Goal: Information Seeking & Learning: Learn about a topic

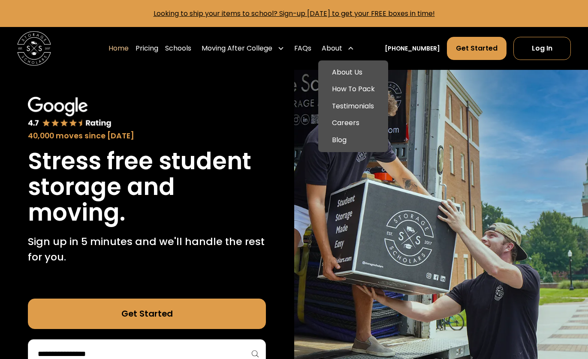
click at [342, 50] on div "About" at bounding box center [332, 48] width 21 height 10
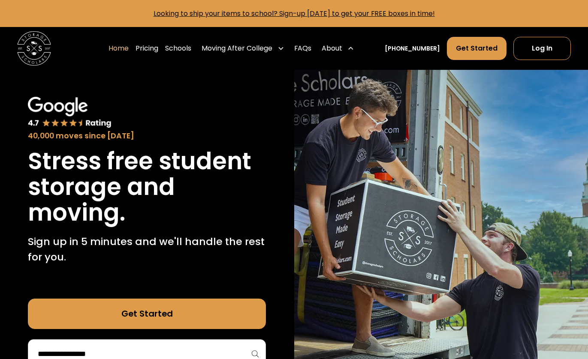
click at [342, 48] on div "About" at bounding box center [332, 48] width 21 height 10
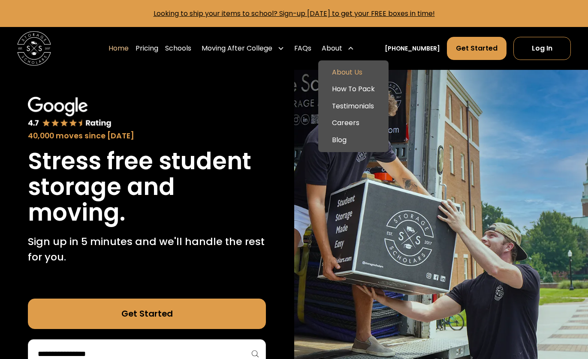
click at [357, 69] on link "About Us" at bounding box center [353, 72] width 63 height 17
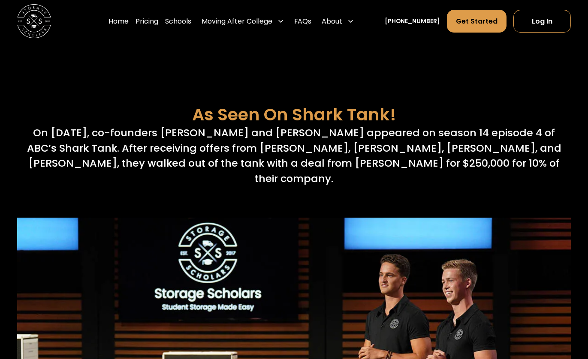
scroll to position [3340, 0]
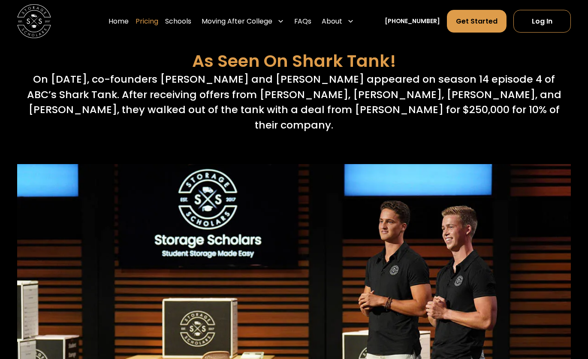
click at [158, 22] on link "Pricing" at bounding box center [147, 21] width 23 height 24
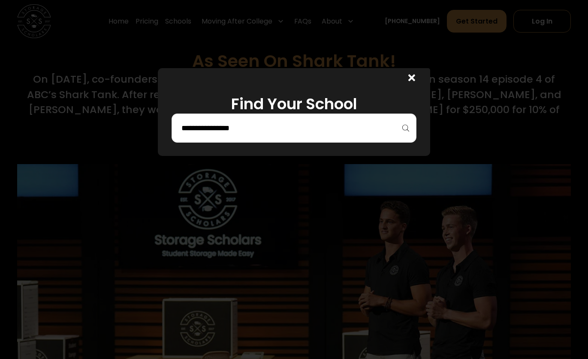
click at [222, 122] on input "search" at bounding box center [294, 128] width 227 height 15
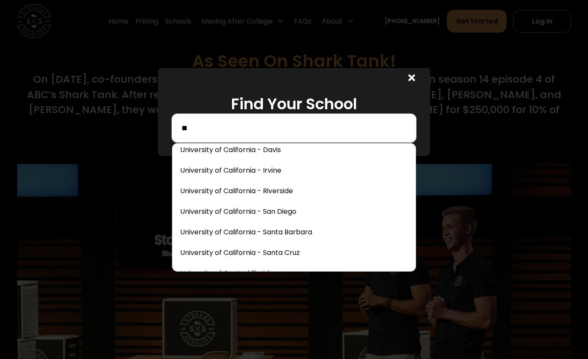
scroll to position [133, 0]
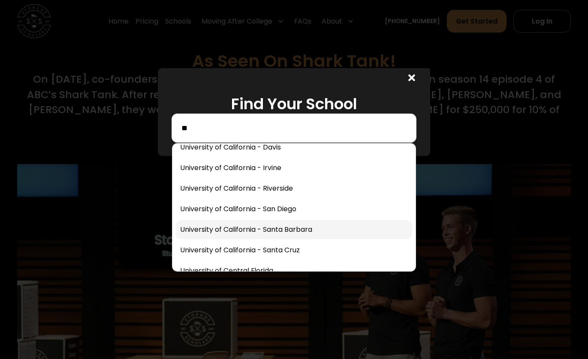
type input "**"
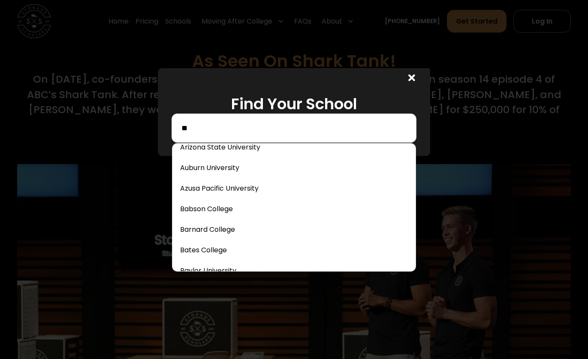
click at [198, 127] on input "**" at bounding box center [294, 128] width 227 height 15
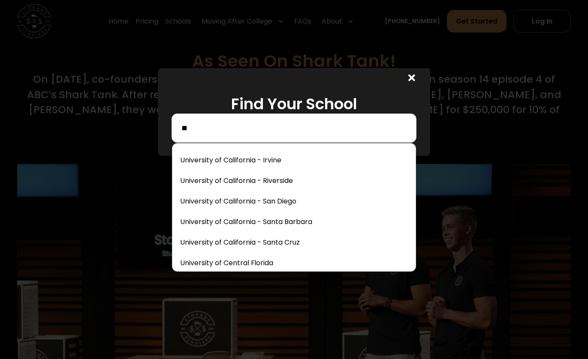
scroll to position [3915, 0]
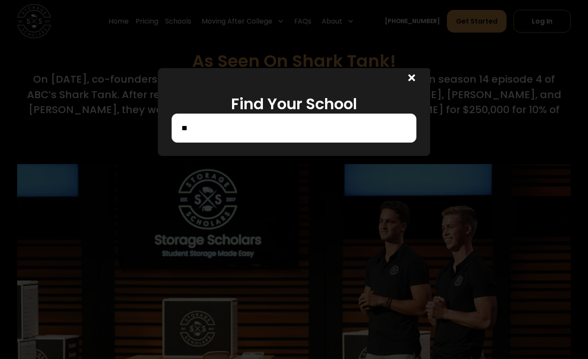
click at [187, 130] on input "**" at bounding box center [294, 128] width 227 height 15
click at [411, 76] on icon at bounding box center [411, 78] width 7 height 10
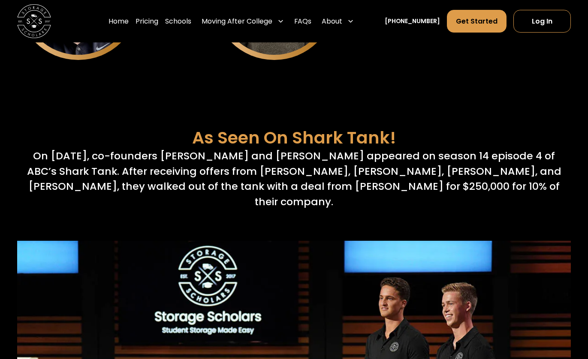
scroll to position [3221, 0]
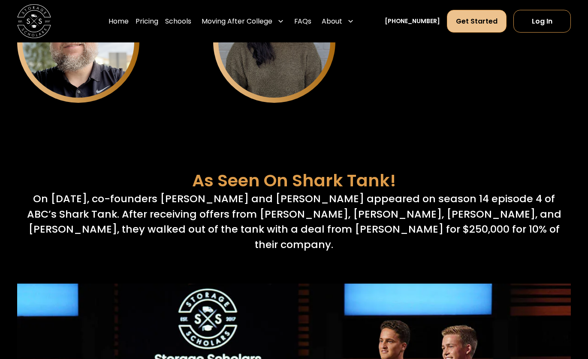
click at [475, 16] on link "Get Started" at bounding box center [477, 21] width 60 height 23
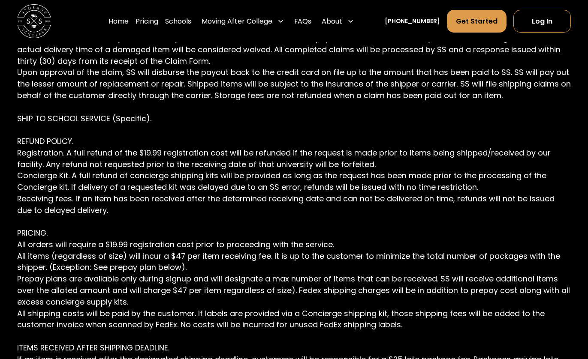
scroll to position [2369, 0]
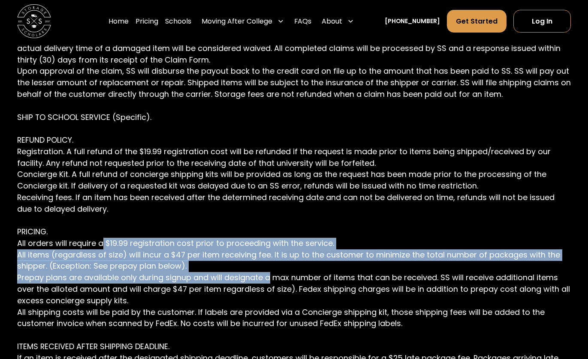
drag, startPoint x: 101, startPoint y: 221, endPoint x: 271, endPoint y: 253, distance: 172.9
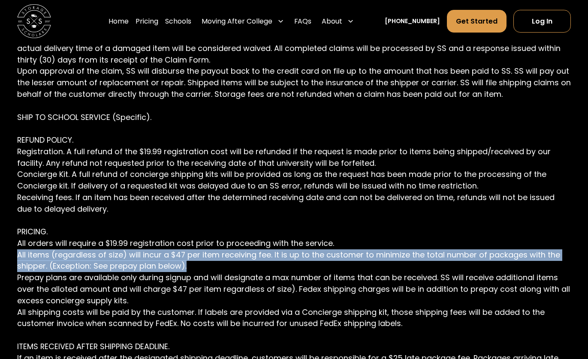
drag, startPoint x: 18, startPoint y: 232, endPoint x: 196, endPoint y: 239, distance: 178.1
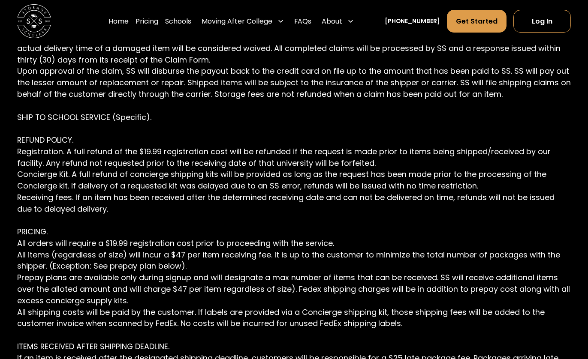
drag, startPoint x: 169, startPoint y: 232, endPoint x: 217, endPoint y: 232, distance: 47.6
click at [311, 23] on link "FAQs" at bounding box center [302, 21] width 17 height 24
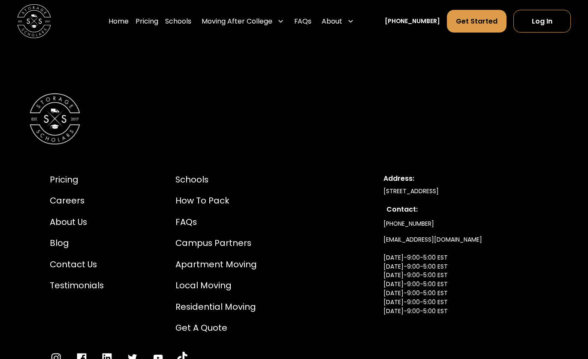
scroll to position [3185, 0]
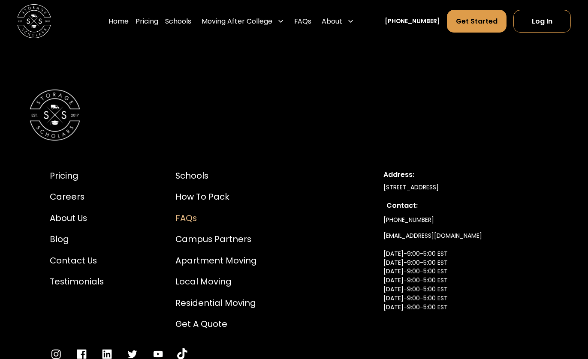
click at [190, 212] on div "FAQs" at bounding box center [215, 218] width 81 height 13
click at [208, 191] on div "How to Pack" at bounding box center [215, 197] width 81 height 13
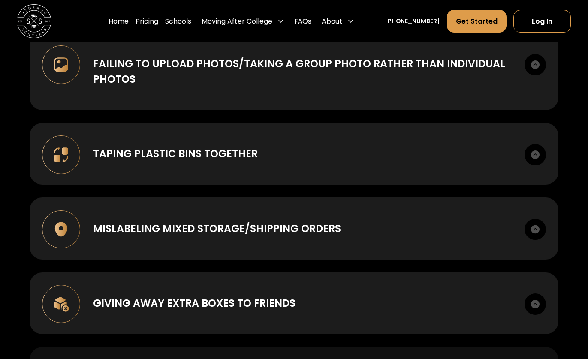
scroll to position [1188, 0]
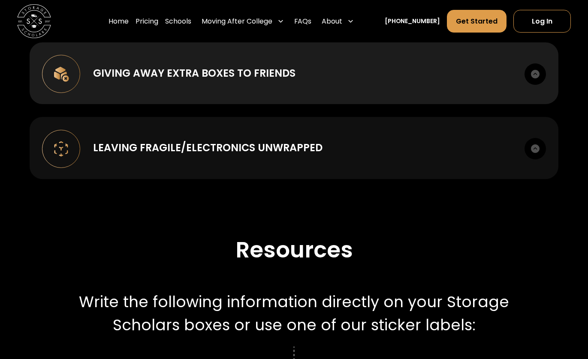
click at [182, 151] on div "Leaving Fragile/Electronics unwrapped" at bounding box center [207, 147] width 229 height 15
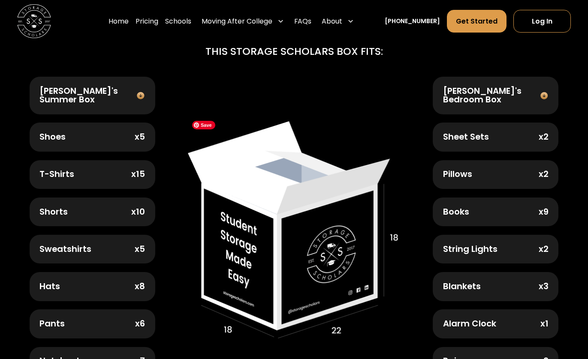
scroll to position [317, 0]
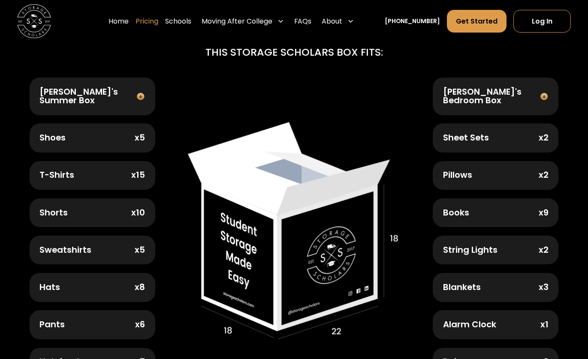
click at [157, 24] on link "Pricing" at bounding box center [147, 21] width 23 height 24
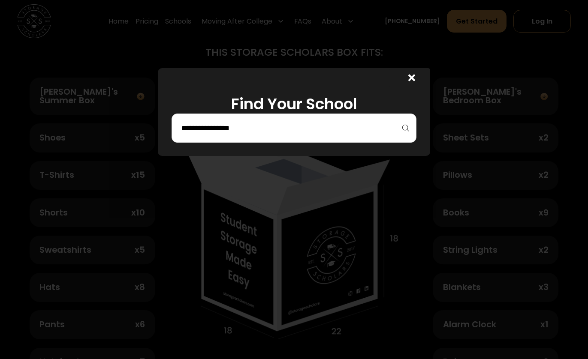
click at [410, 78] on icon at bounding box center [411, 78] width 7 height 7
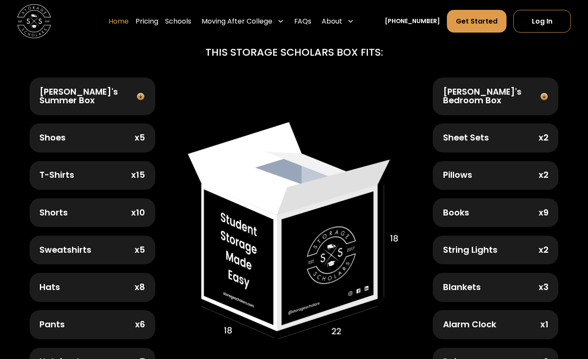
click at [129, 21] on link "Home" at bounding box center [119, 21] width 20 height 24
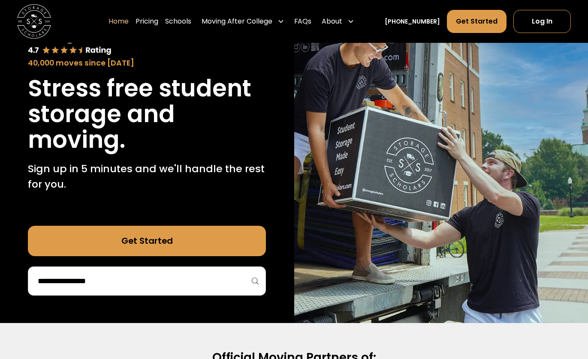
scroll to position [78, 0]
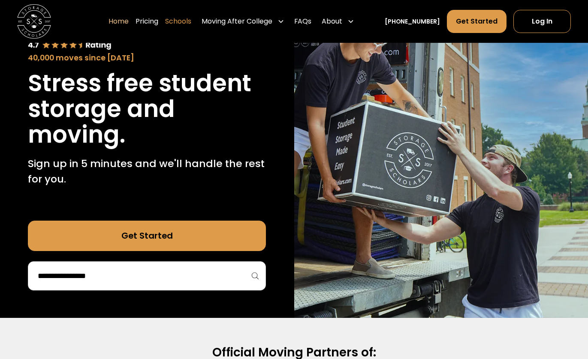
click at [190, 18] on link "Schools" at bounding box center [178, 21] width 26 height 24
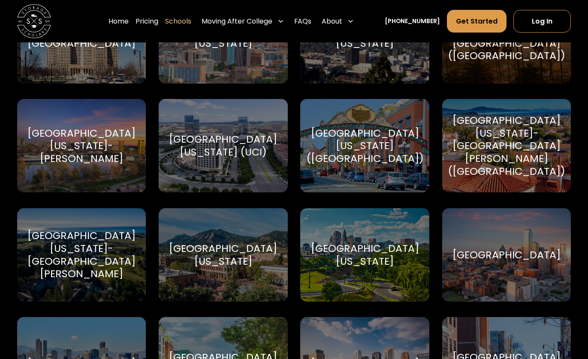
scroll to position [3935, 0]
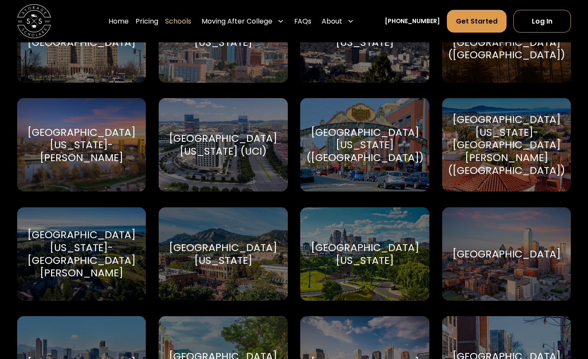
click at [490, 151] on div "[GEOGRAPHIC_DATA][US_STATE]-[GEOGRAPHIC_DATA][PERSON_NAME] ([GEOGRAPHIC_DATA])" at bounding box center [507, 145] width 118 height 64
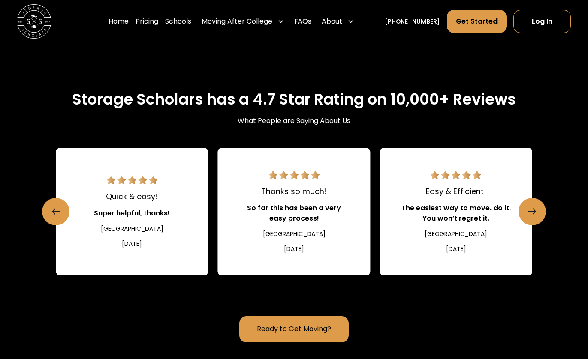
scroll to position [1533, 0]
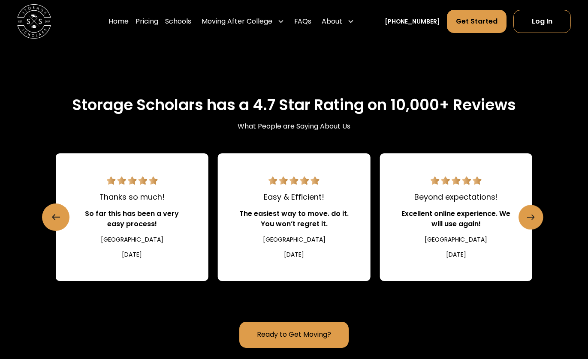
click at [537, 205] on link "Next slide" at bounding box center [531, 217] width 25 height 25
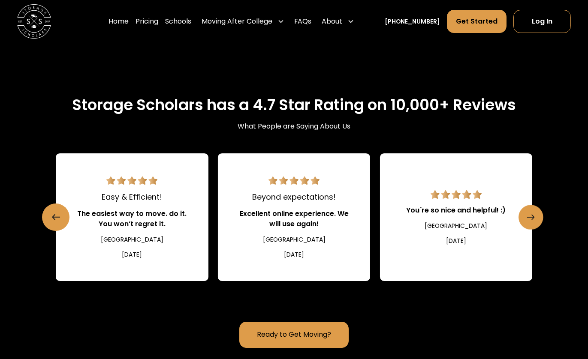
click at [535, 205] on link "Next slide" at bounding box center [531, 217] width 25 height 25
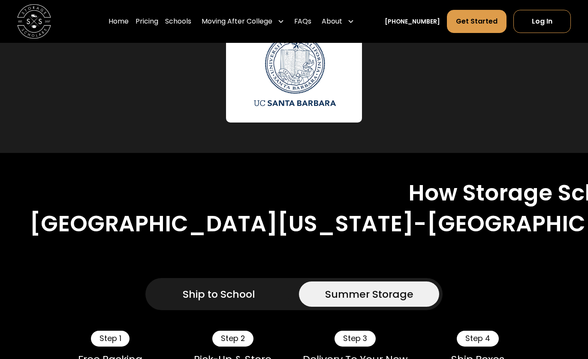
scroll to position [568, 0]
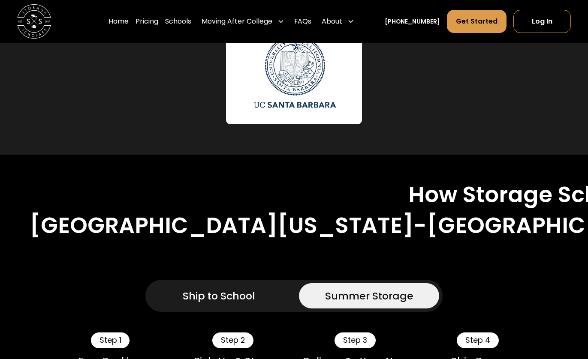
click at [258, 284] on link "Ship to School" at bounding box center [219, 296] width 140 height 25
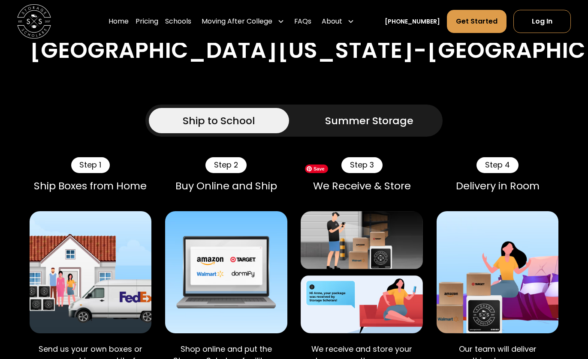
scroll to position [744, 0]
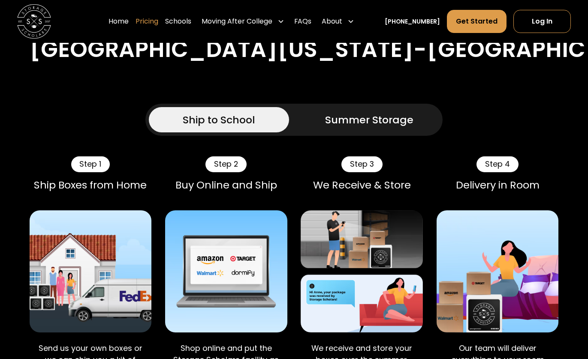
click at [158, 21] on link "Pricing" at bounding box center [147, 21] width 23 height 24
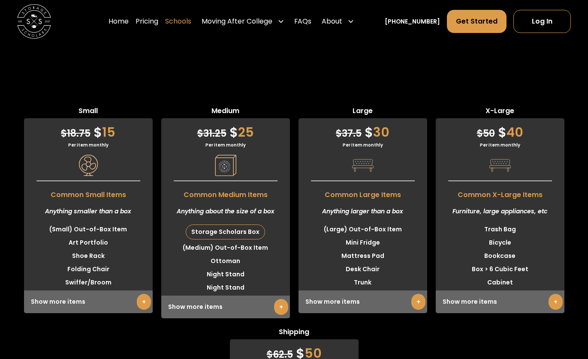
scroll to position [2349, 0]
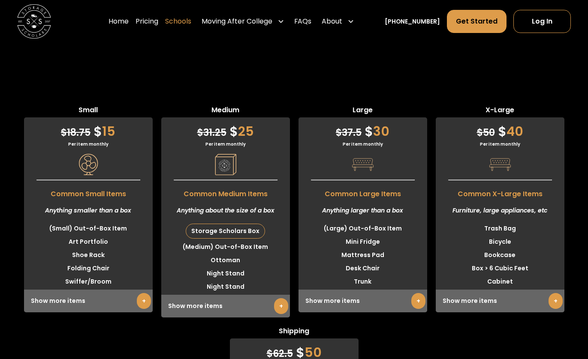
click at [191, 19] on link "Schools" at bounding box center [178, 21] width 26 height 24
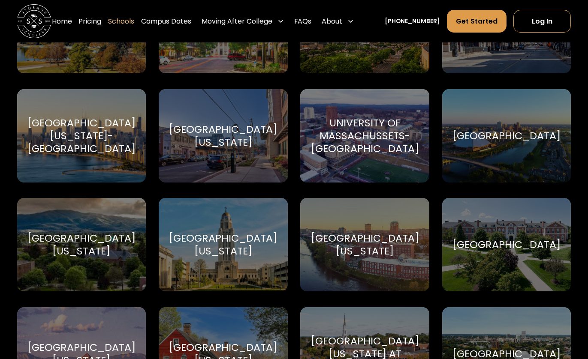
scroll to position [4268, 0]
